Goal: Information Seeking & Learning: Learn about a topic

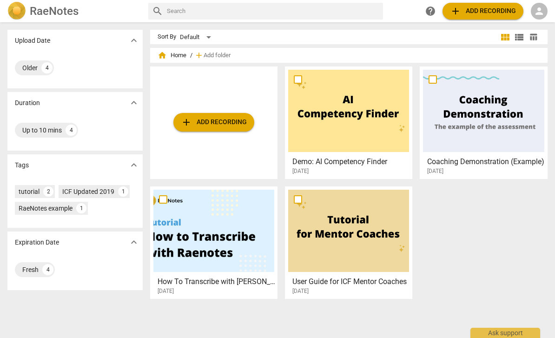
scroll to position [9, 0]
click at [106, 189] on div "ICF Updated 2019 1" at bounding box center [94, 191] width 71 height 13
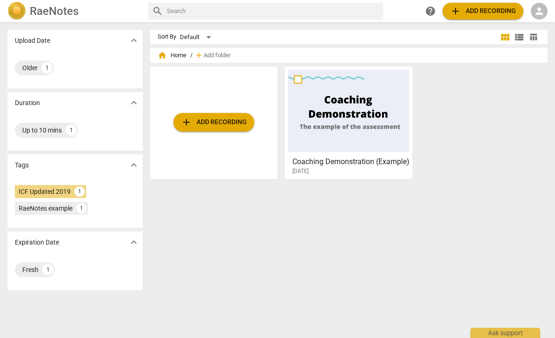
click at [379, 158] on h3 "Coaching Demonstration (Example)" at bounding box center [351, 161] width 118 height 11
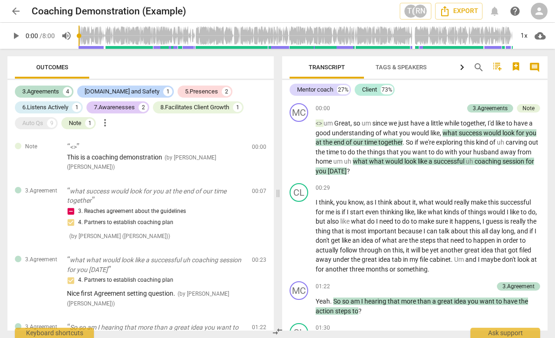
click at [19, 33] on span "play_arrow" at bounding box center [15, 35] width 11 height 11
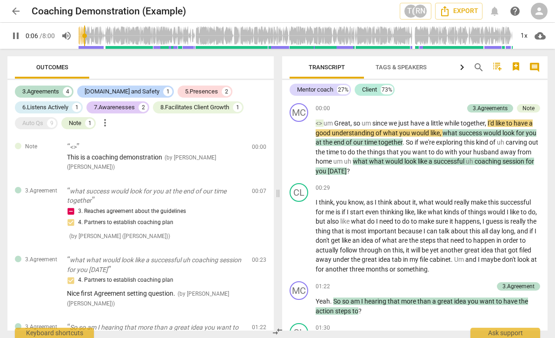
type input "6"
click at [19, 11] on span "arrow_back" at bounding box center [15, 11] width 11 height 11
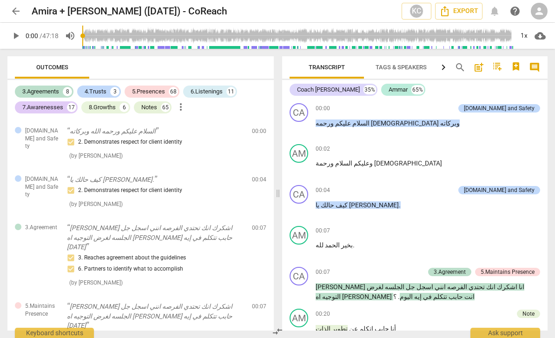
click at [18, 13] on span "arrow_back" at bounding box center [15, 11] width 11 height 11
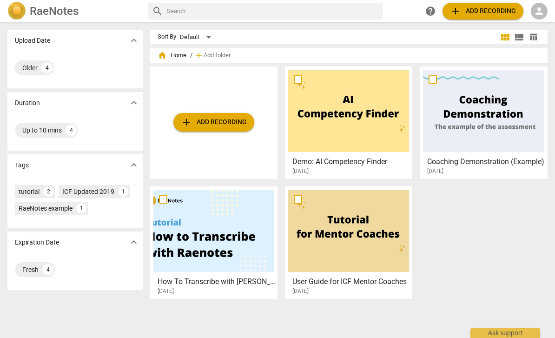
click at [483, 15] on span "add Add recording" at bounding box center [483, 11] width 66 height 11
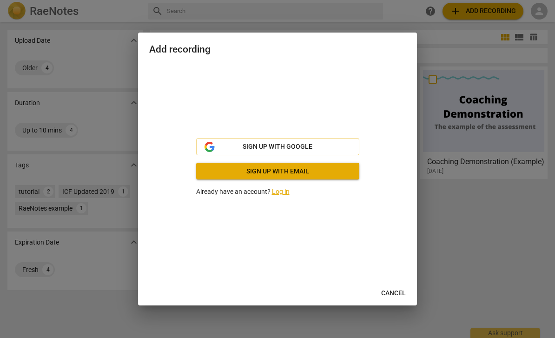
click at [402, 288] on button "Cancel" at bounding box center [394, 293] width 40 height 17
click at [402, 287] on button "Cancel" at bounding box center [394, 293] width 40 height 17
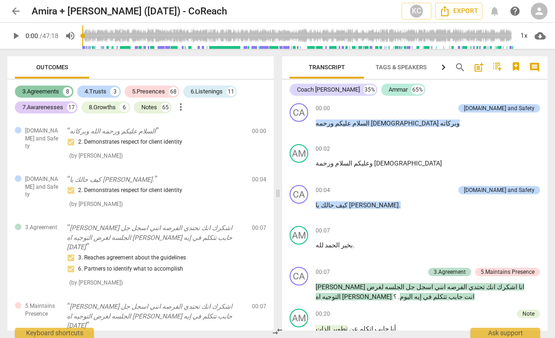
click at [37, 91] on div "3.Agreements" at bounding box center [40, 91] width 37 height 9
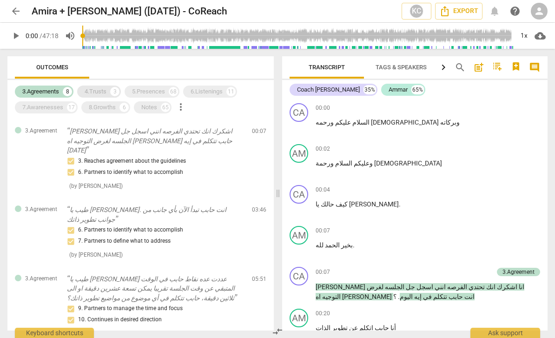
click at [99, 90] on div "4.Trusts" at bounding box center [96, 91] width 22 height 9
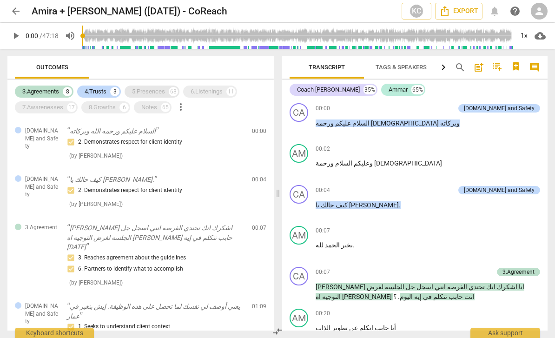
click at [146, 92] on div "5.Presences" at bounding box center [148, 91] width 33 height 9
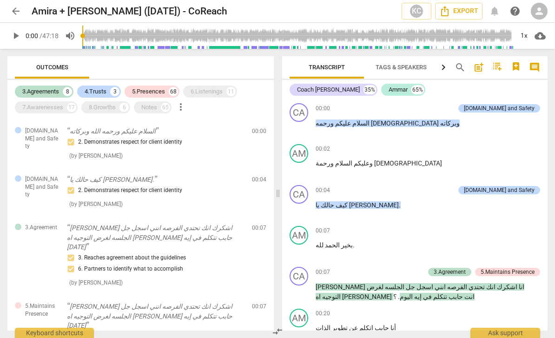
click at [211, 83] on div "3.Agreements 8 4.Trusts 3 5.Presences 68 6.Listenings 11 7.Awarenesses 17 8.Gro…" at bounding box center [140, 205] width 266 height 251
click at [211, 93] on div "6.Listenings" at bounding box center [207, 91] width 32 height 9
